Goal: Task Accomplishment & Management: Use online tool/utility

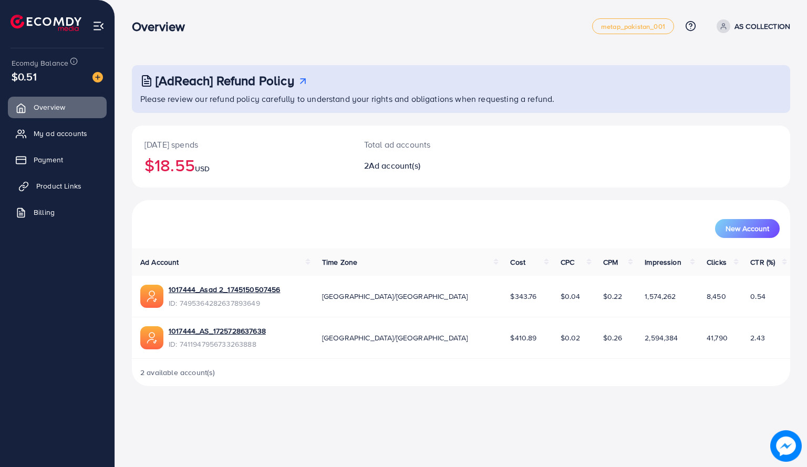
click at [67, 184] on span "Product Links" at bounding box center [58, 186] width 45 height 11
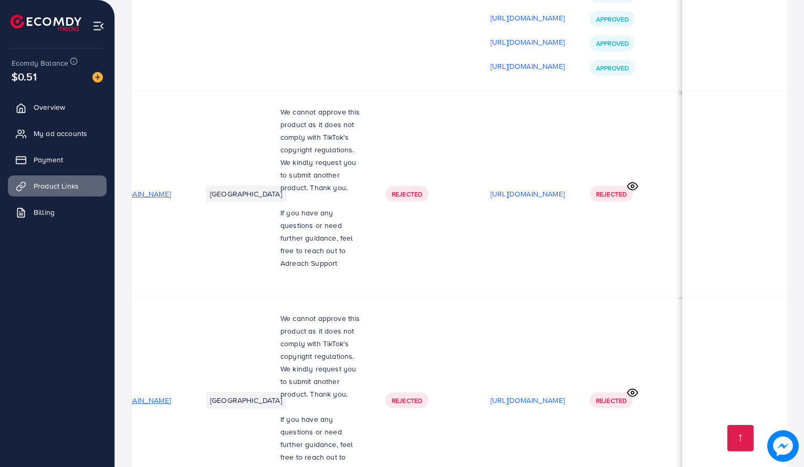
scroll to position [0, 177]
click at [632, 181] on icon at bounding box center [632, 186] width 11 height 11
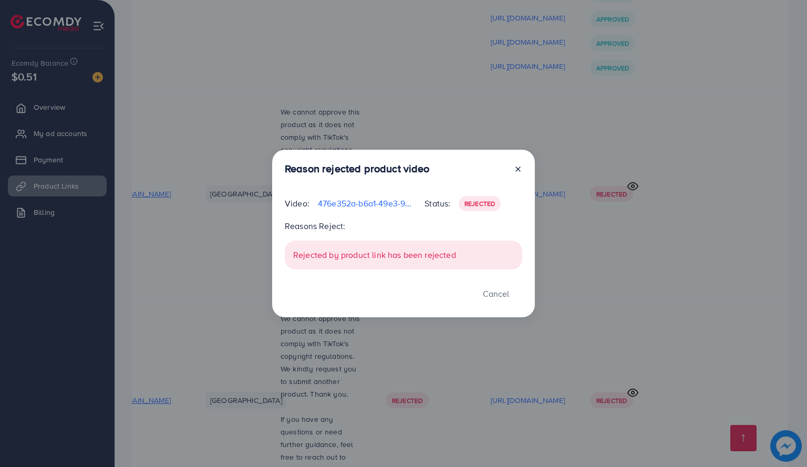
click at [520, 169] on icon at bounding box center [518, 169] width 8 height 8
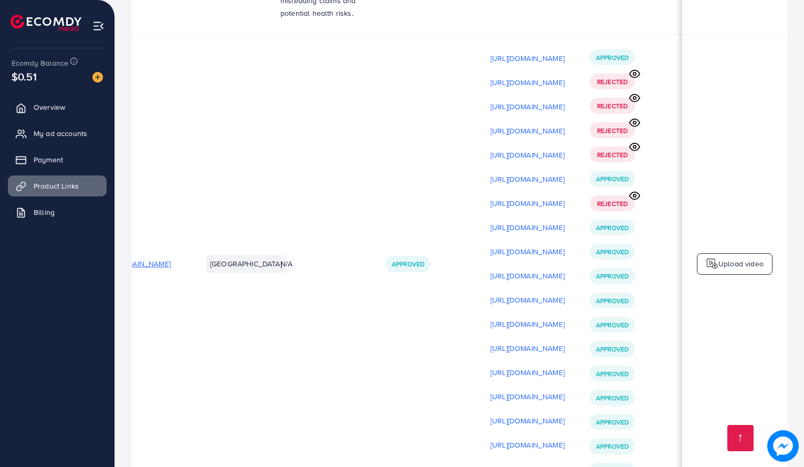
scroll to position [2108, 0]
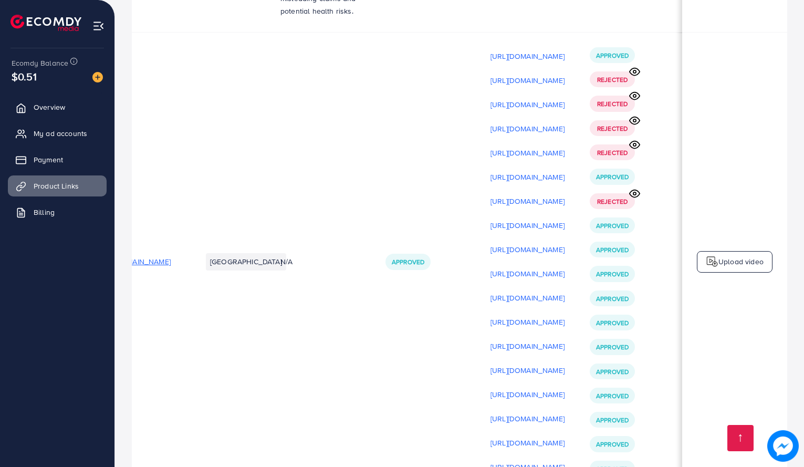
click at [726, 255] on p "Upload video" at bounding box center [741, 261] width 45 height 13
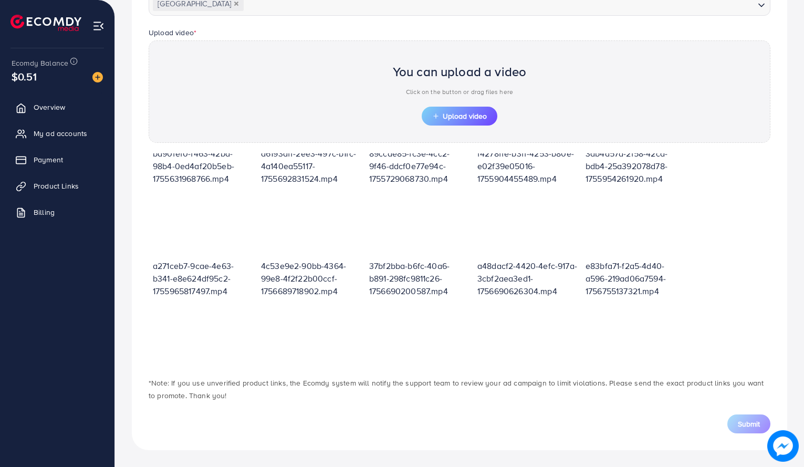
scroll to position [166, 0]
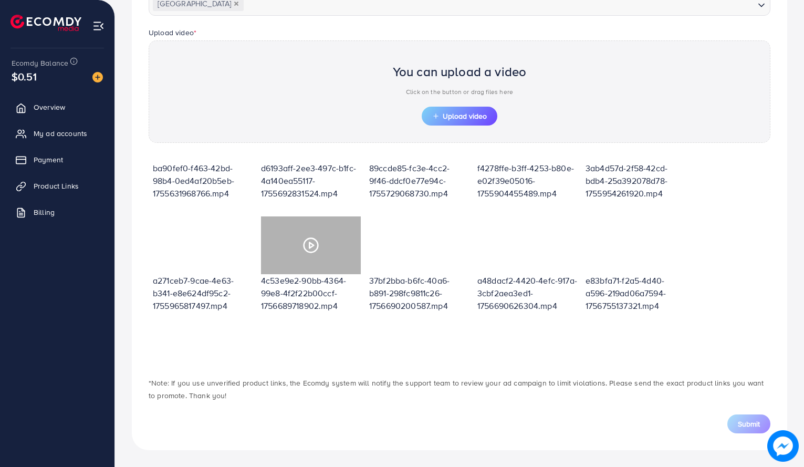
click at [310, 243] on polygon at bounding box center [311, 245] width 4 height 6
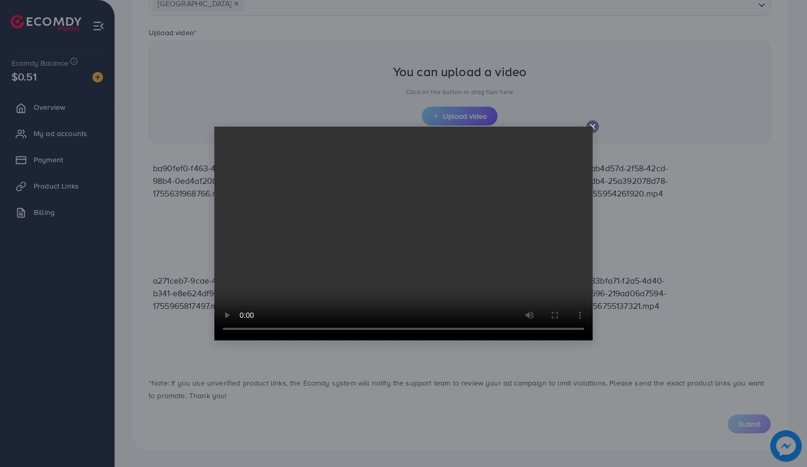
click at [592, 129] on video at bounding box center [403, 234] width 378 height 214
click at [593, 127] on icon at bounding box center [592, 126] width 8 height 8
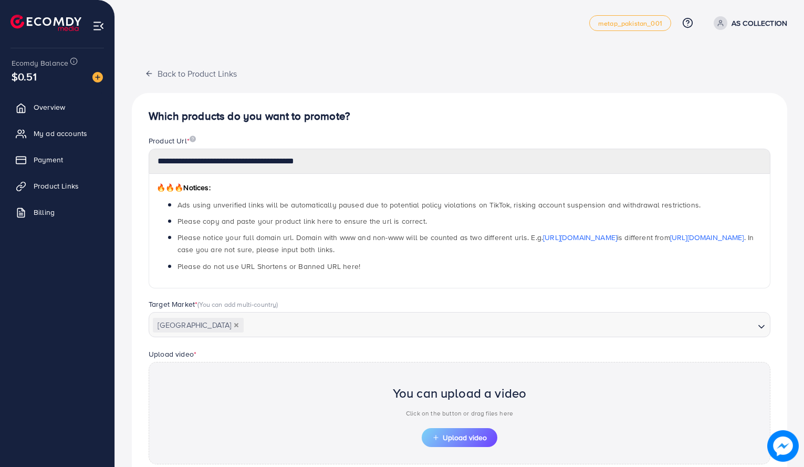
scroll to position [0, 0]
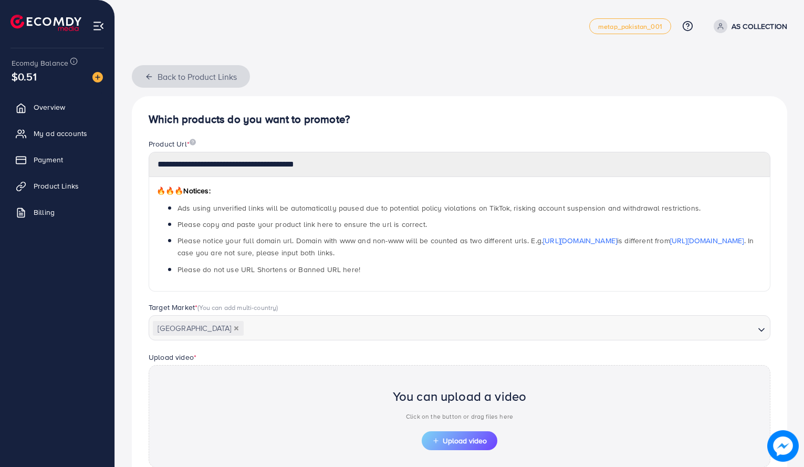
click at [151, 79] on icon "button" at bounding box center [149, 76] width 8 height 8
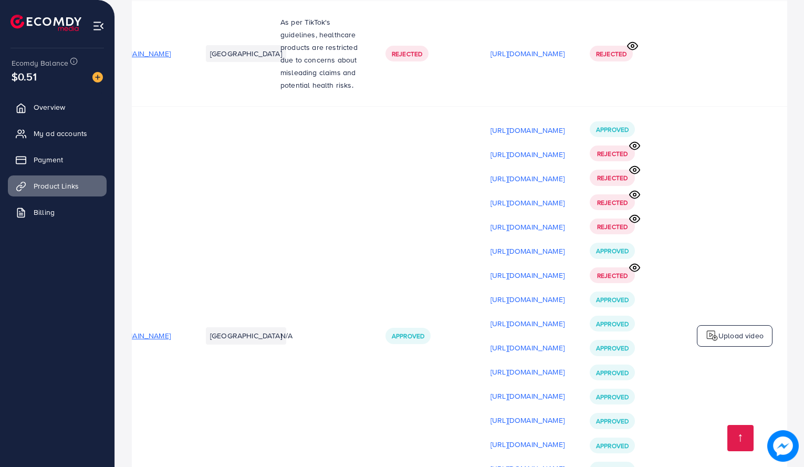
scroll to position [2033, 0]
click at [713, 330] on img at bounding box center [712, 336] width 13 height 13
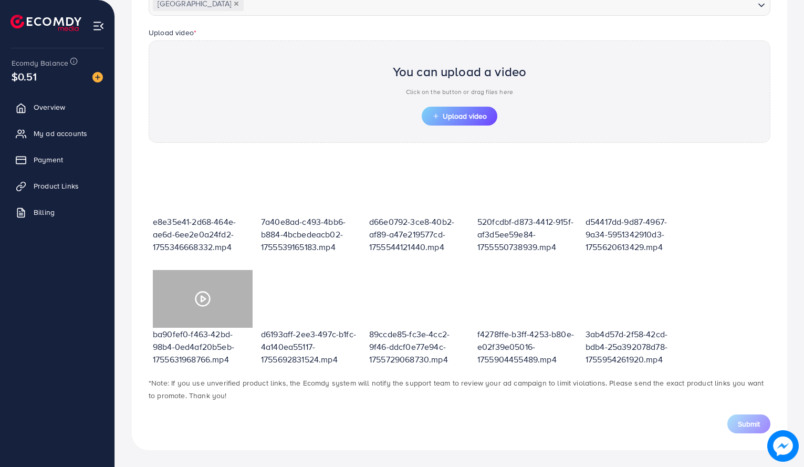
click at [205, 300] on polygon at bounding box center [203, 299] width 4 height 6
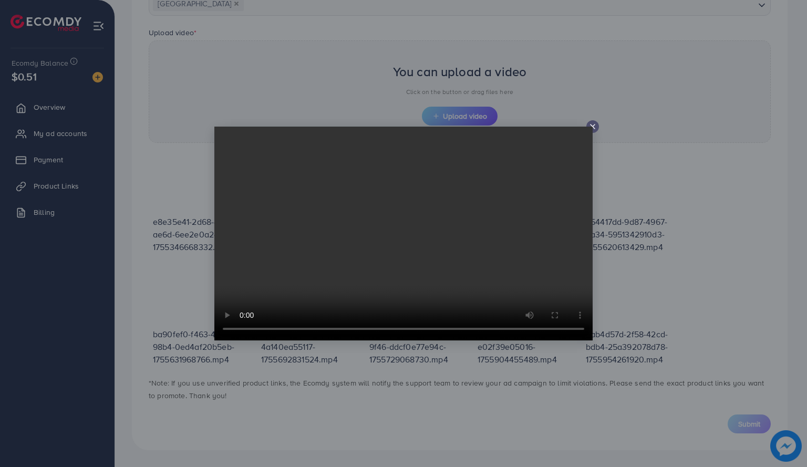
click at [595, 129] on icon at bounding box center [592, 126] width 8 height 8
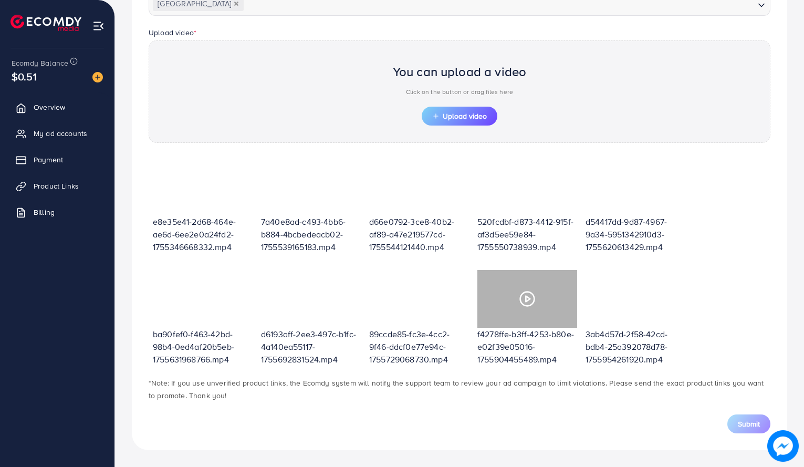
scroll to position [240, 0]
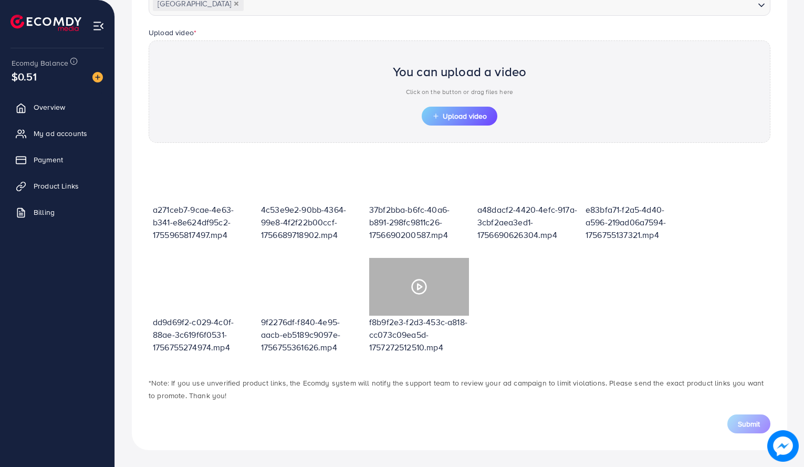
click at [414, 285] on icon at bounding box center [419, 286] width 17 height 17
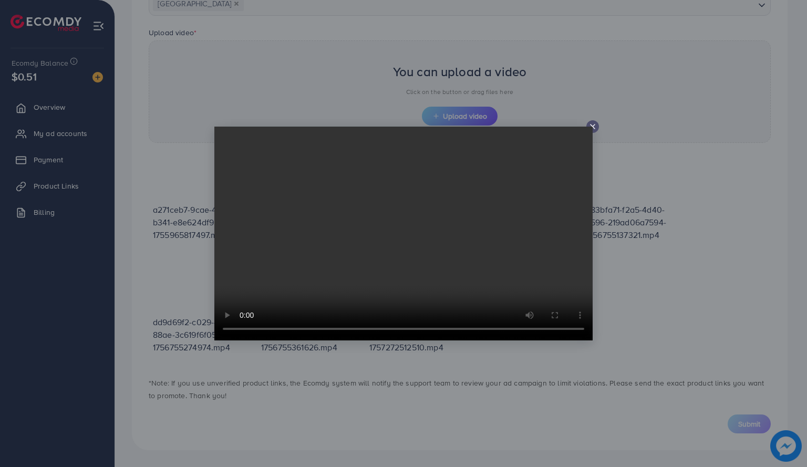
click at [588, 125] on icon at bounding box center [592, 126] width 8 height 8
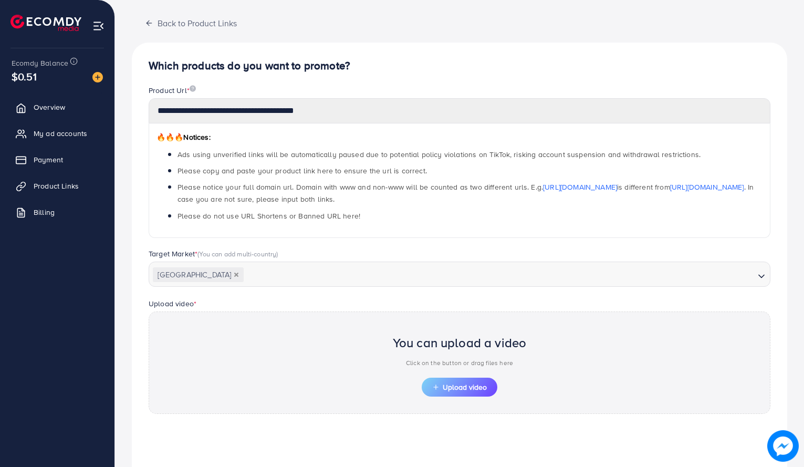
scroll to position [0, 0]
